Goal: Transaction & Acquisition: Purchase product/service

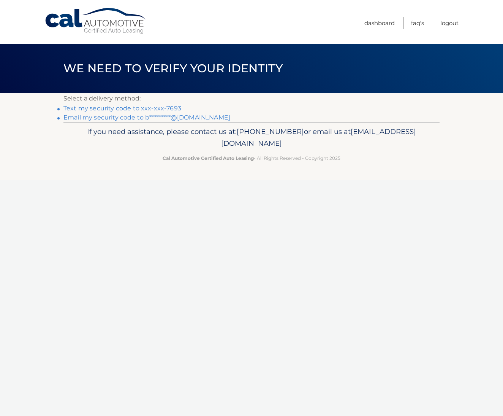
click at [96, 109] on link "Text my security code to xxx-xxx-7693" at bounding box center [122, 108] width 118 height 7
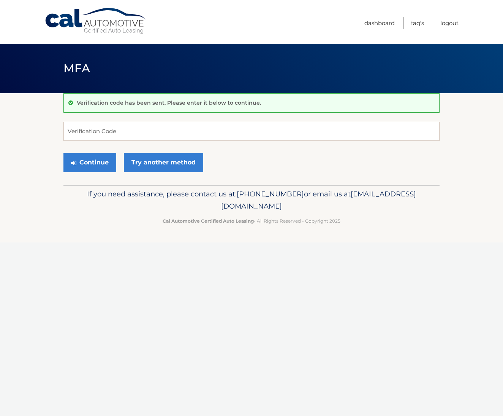
click at [95, 109] on div "Verification code has been sent. Please enter it below to continue." at bounding box center [251, 102] width 376 height 19
click at [108, 140] on form "Verification Code Continue Try another method" at bounding box center [251, 149] width 376 height 54
click at [108, 132] on input "Verification Code" at bounding box center [251, 131] width 376 height 19
type input "365754"
click at [90, 160] on button "Continue" at bounding box center [89, 162] width 53 height 19
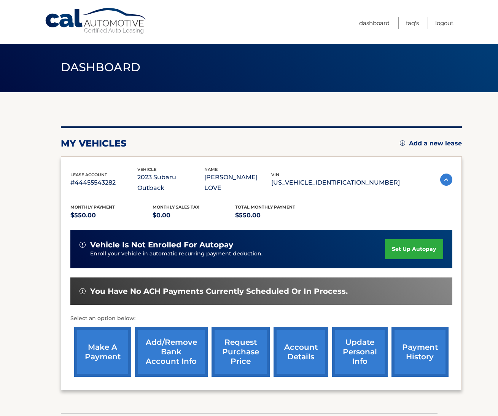
scroll to position [0, 0]
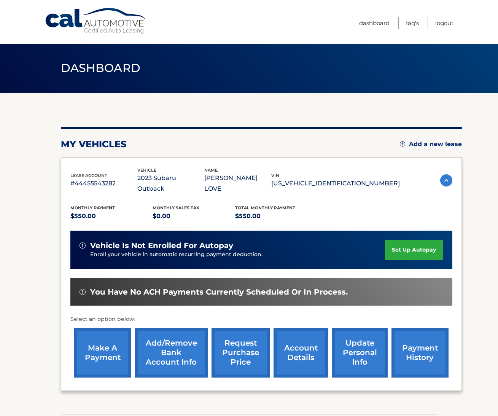
click at [104, 344] on link "make a payment" at bounding box center [102, 352] width 57 height 50
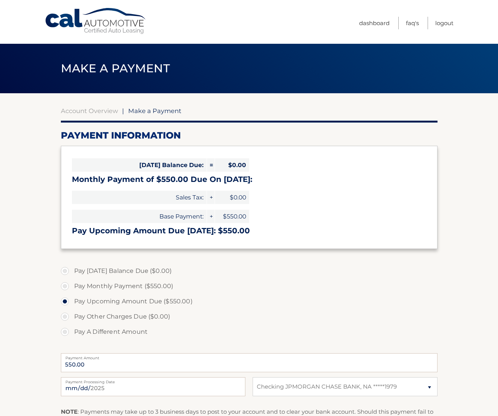
select select "YjNhNjQwZmItMTc4Yy00NWU3LWJlZTAtYjIxZGI0MDNjYmY5"
click at [97, 287] on label "Pay Monthly Payment ($550.00)" at bounding box center [249, 285] width 376 height 15
click at [71, 287] on input "Pay Monthly Payment ($550.00)" at bounding box center [68, 284] width 8 height 12
radio input "true"
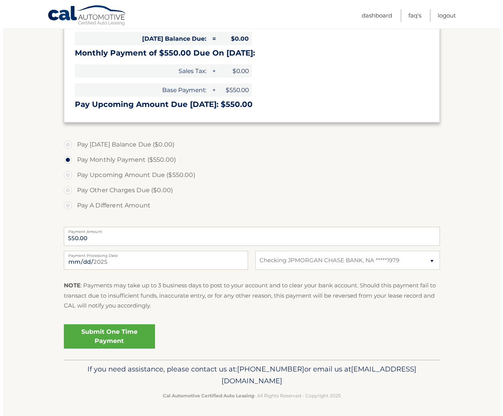
scroll to position [126, 0]
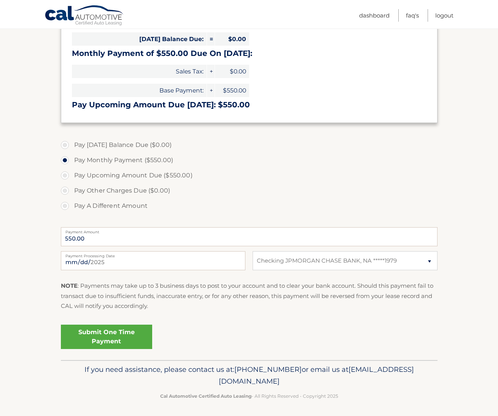
click at [111, 330] on link "Submit One Time Payment" at bounding box center [106, 336] width 91 height 24
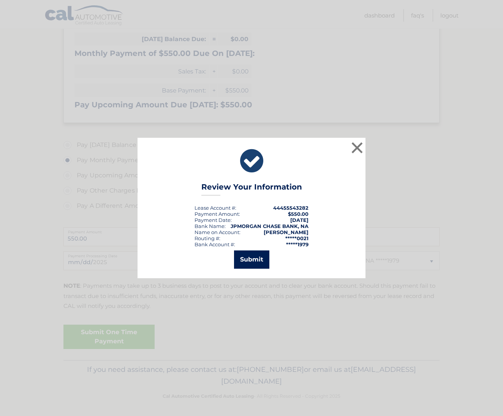
click at [253, 261] on button "Submit" at bounding box center [251, 259] width 35 height 18
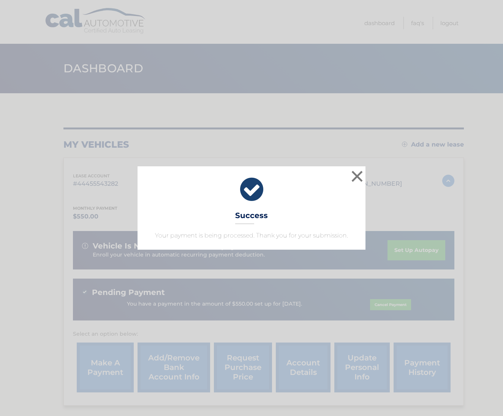
click at [359, 175] on button "×" at bounding box center [357, 175] width 15 height 15
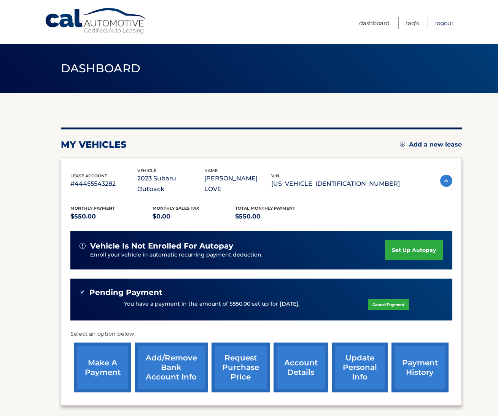
click at [439, 22] on link "Logout" at bounding box center [444, 23] width 18 height 13
